Goal: Information Seeking & Learning: Learn about a topic

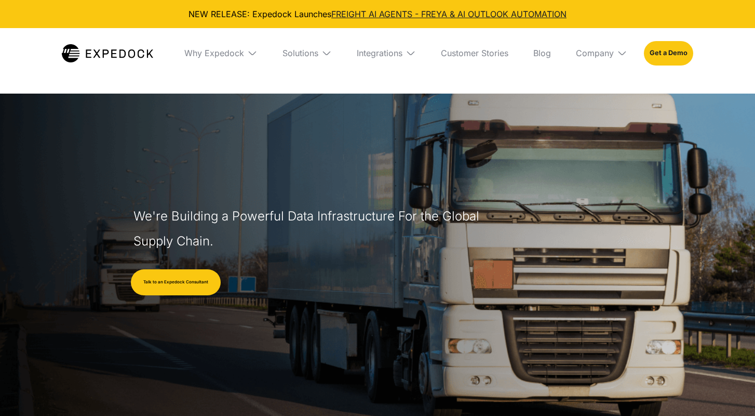
select select
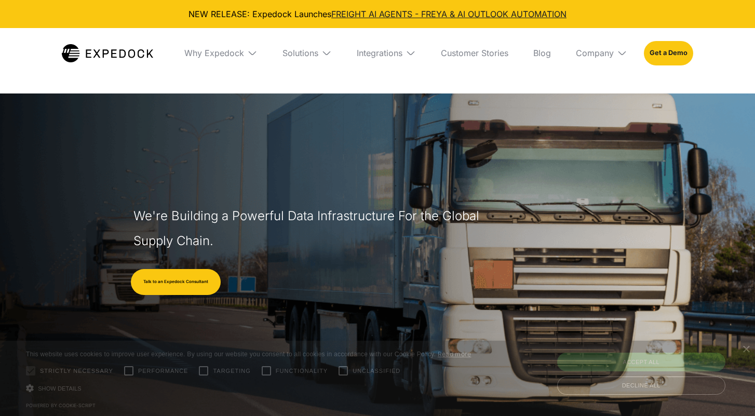
select select
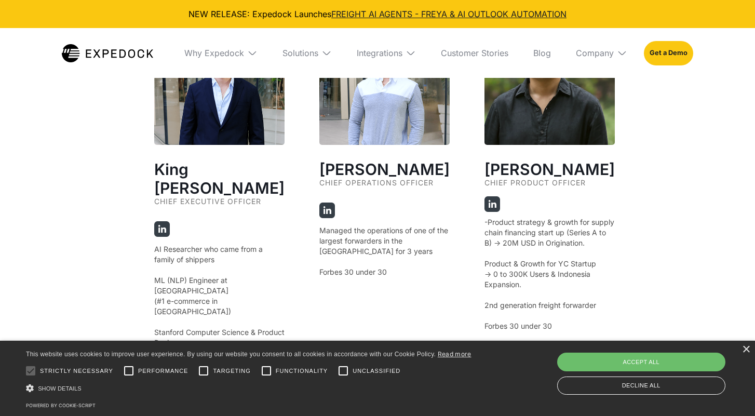
scroll to position [1956, 0]
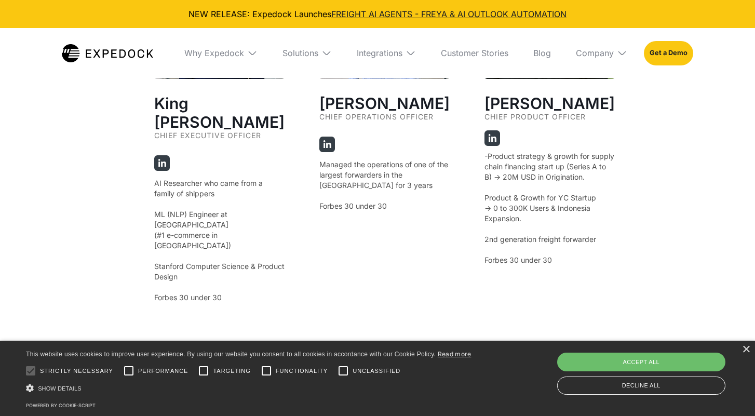
click at [384, 287] on div "King [PERSON_NAME] Chief Executive Officer AI Researcher who came from a family…" at bounding box center [377, 207] width 447 height 516
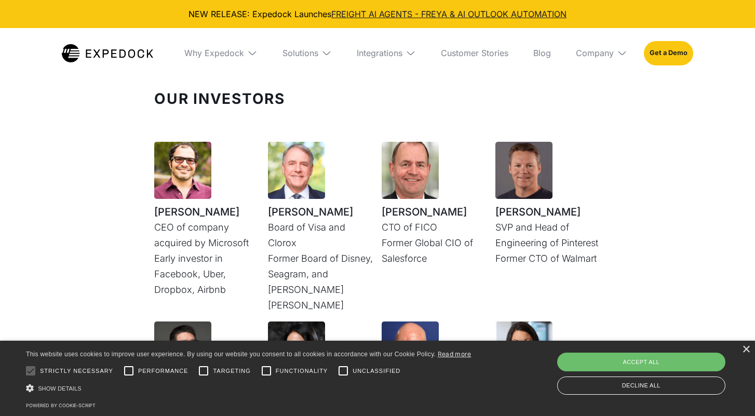
scroll to position [2672, 0]
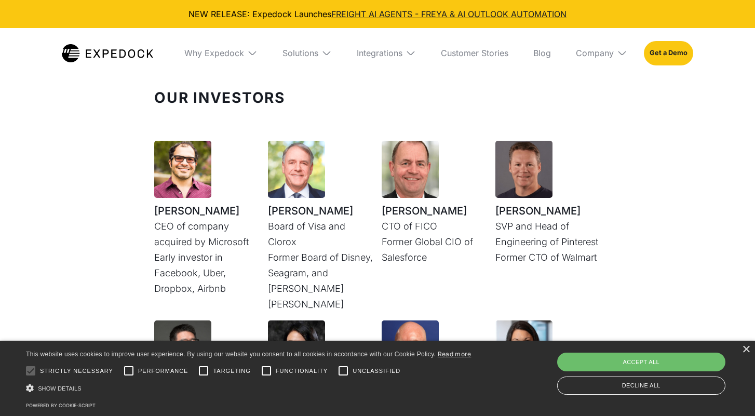
click at [741, 350] on div "× This website uses cookies to improve user experience. By using our website yo…" at bounding box center [377, 378] width 755 height 75
click at [747, 351] on div "×" at bounding box center [746, 350] width 8 height 8
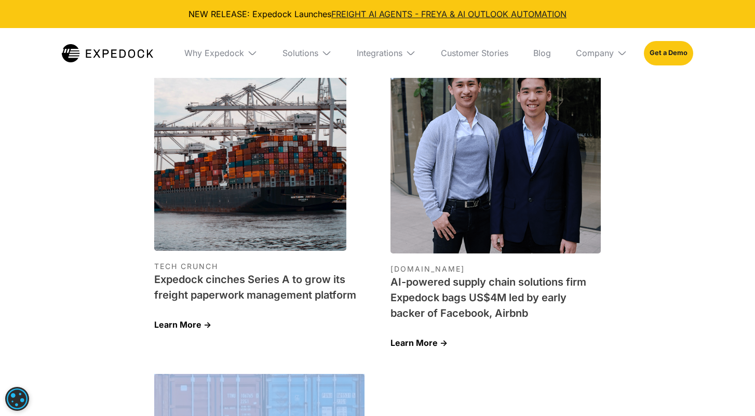
scroll to position [3256, 0]
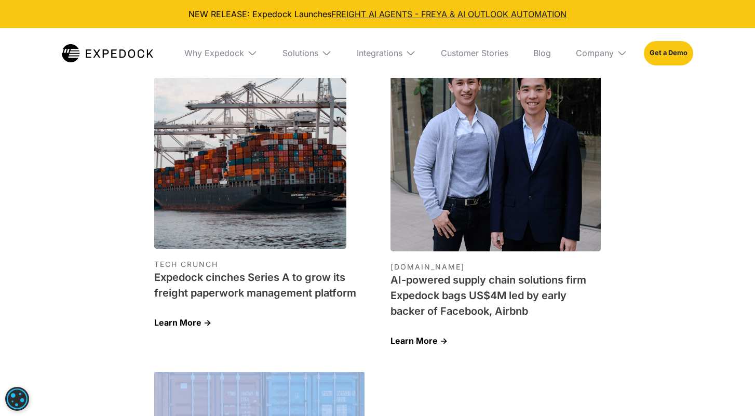
click at [237, 270] on h1 "Expedock cinches Series A to grow its freight paperwork management platform" at bounding box center [259, 285] width 210 height 31
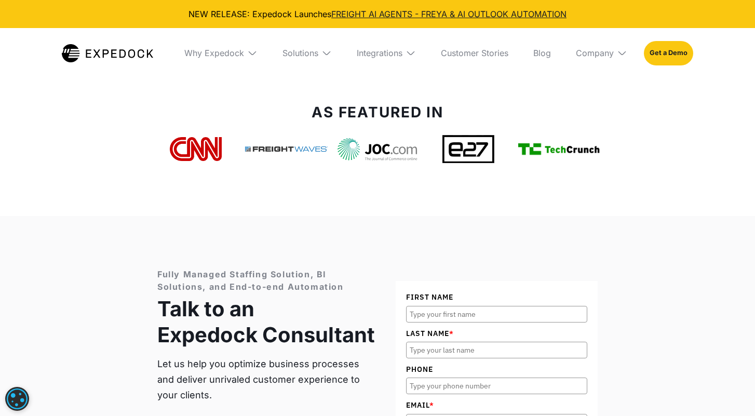
click at [354, 216] on div "Fully Managed Staffing Solution, BI Solutions, and End-to-end Automation Talk t…" at bounding box center [378, 419] width 466 height 406
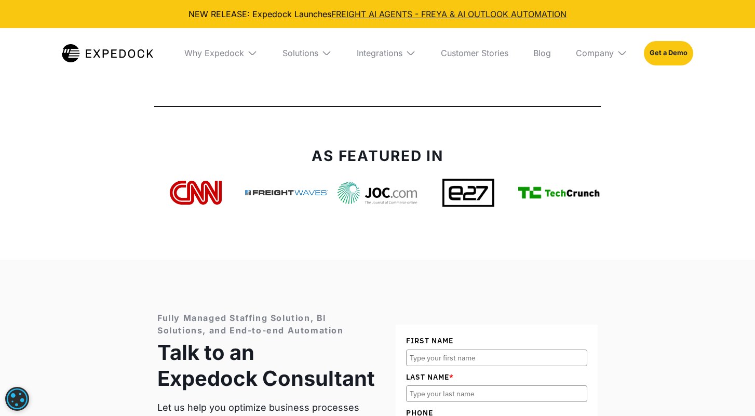
scroll to position [3847, 0]
